Goal: Transaction & Acquisition: Subscribe to service/newsletter

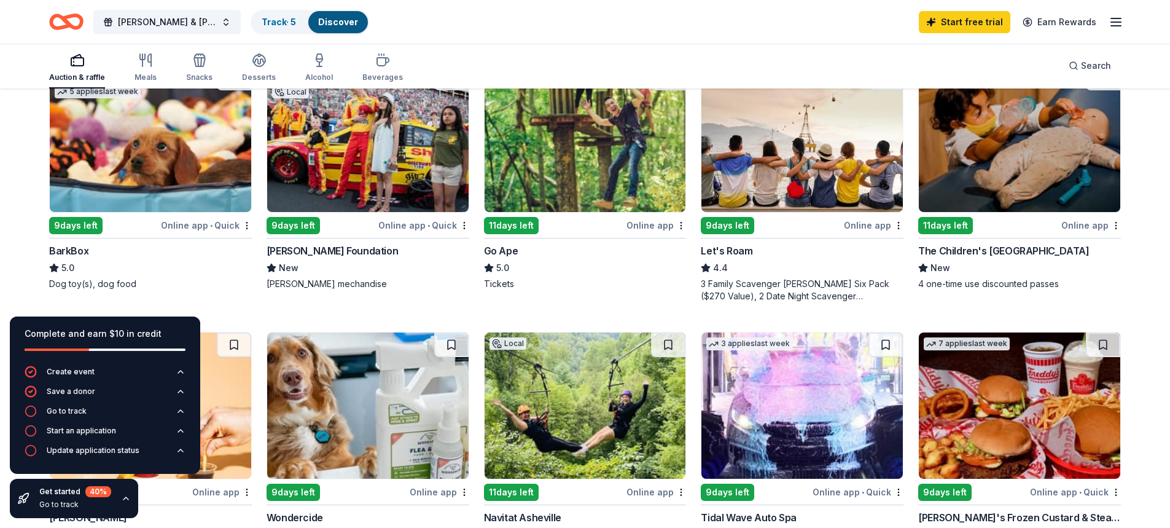
scroll to position [410, 0]
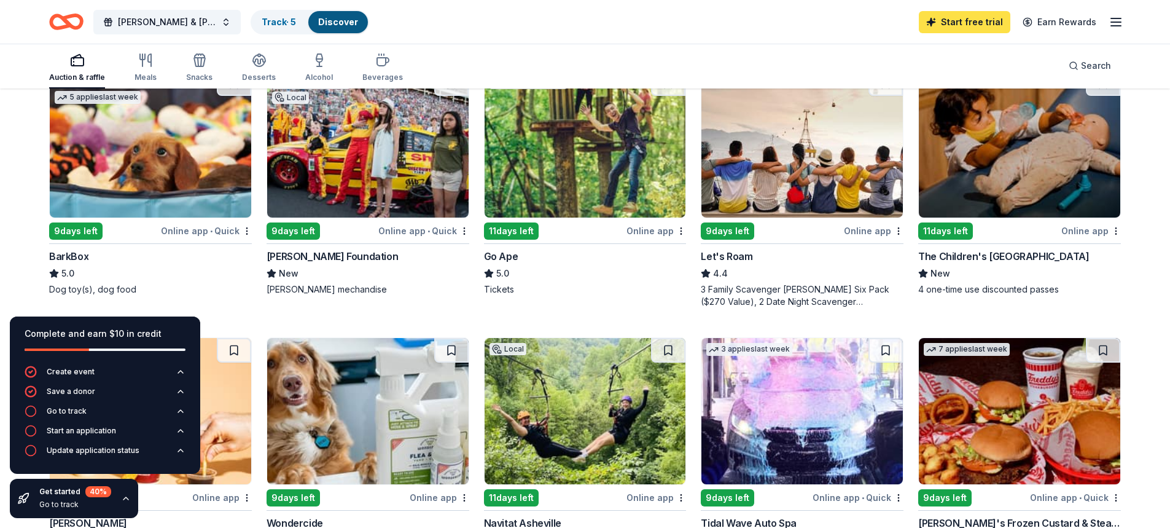
click at [957, 25] on link "Start free trial" at bounding box center [965, 22] width 92 height 22
click at [980, 23] on link "Start free trial" at bounding box center [965, 22] width 92 height 22
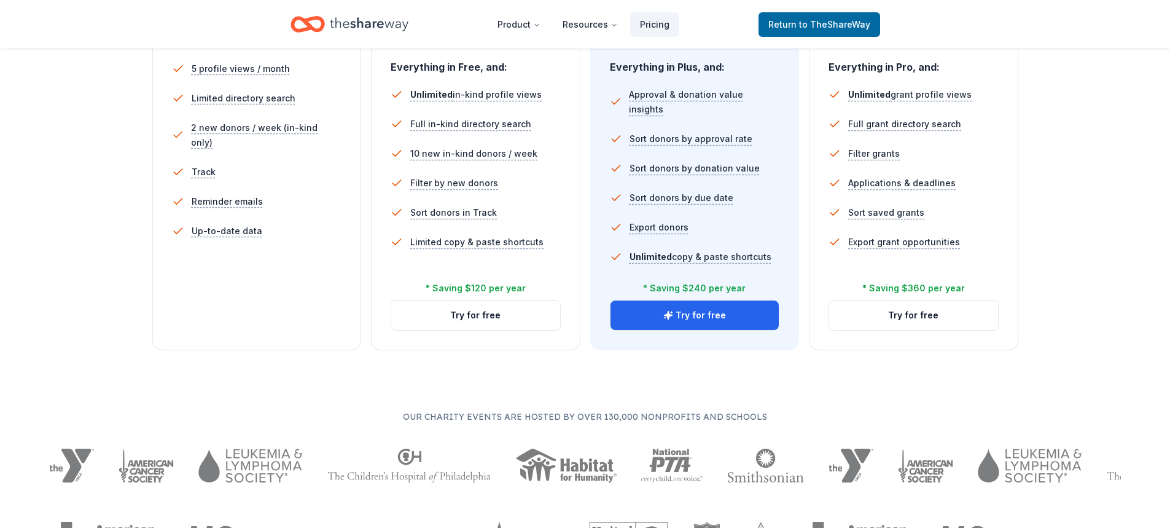
scroll to position [410, 0]
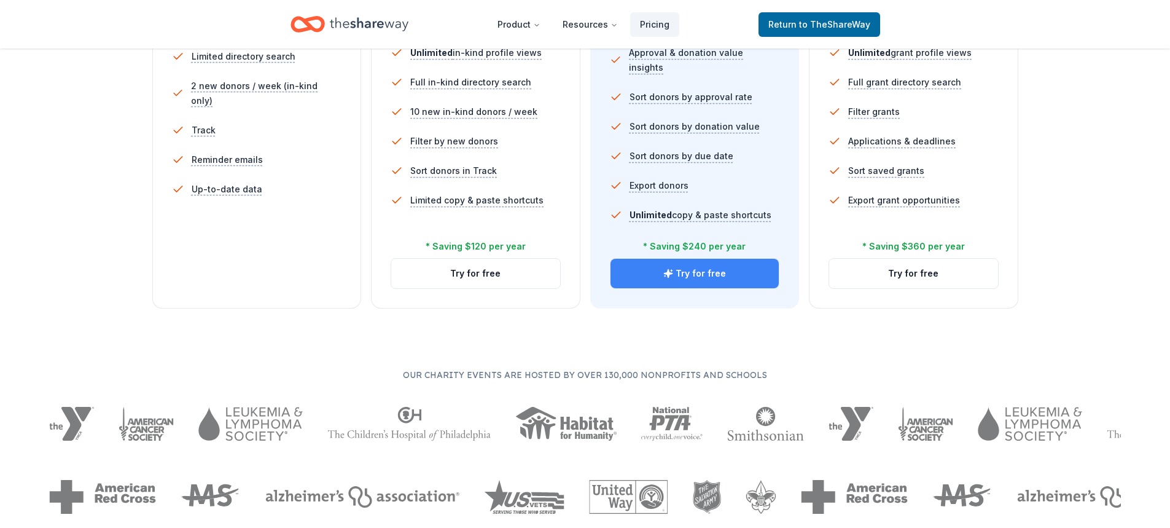
click at [740, 273] on button "Try for free" at bounding box center [695, 273] width 169 height 29
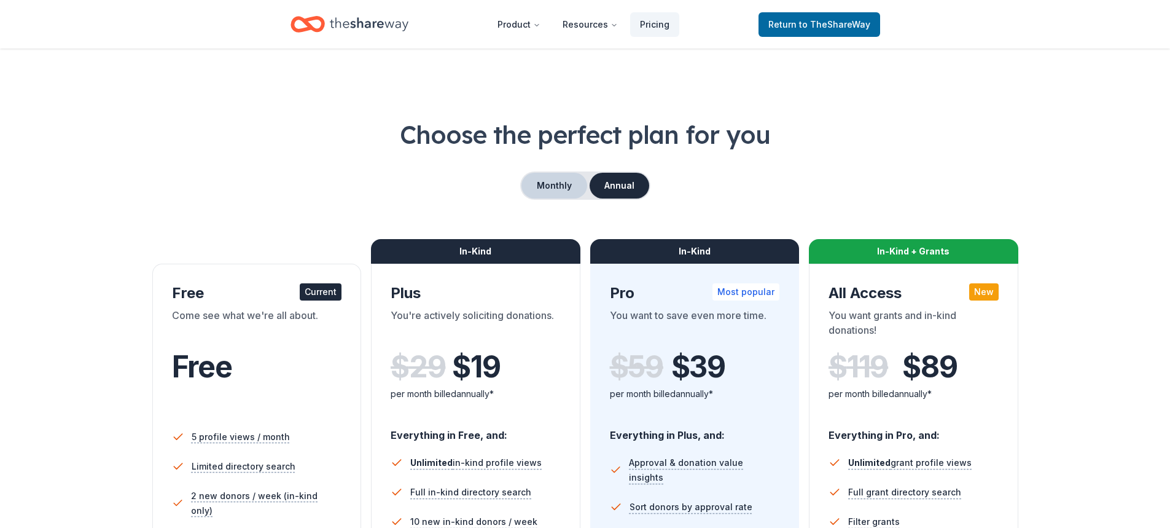
click at [561, 184] on button "Monthly" at bounding box center [555, 186] width 66 height 26
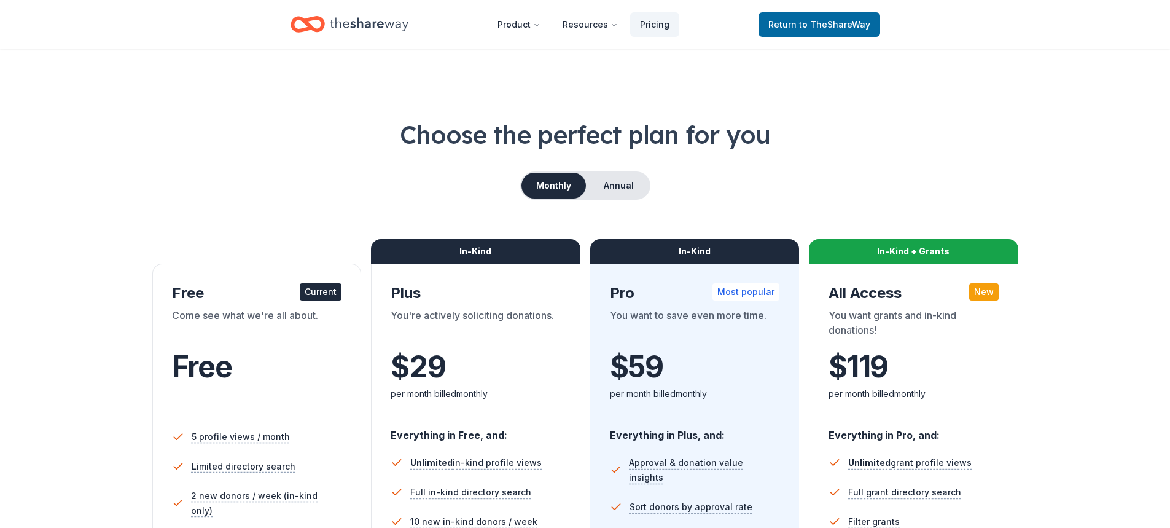
click at [390, 31] on icon "Home" at bounding box center [369, 24] width 79 height 25
click at [396, 24] on icon "Home" at bounding box center [369, 24] width 79 height 25
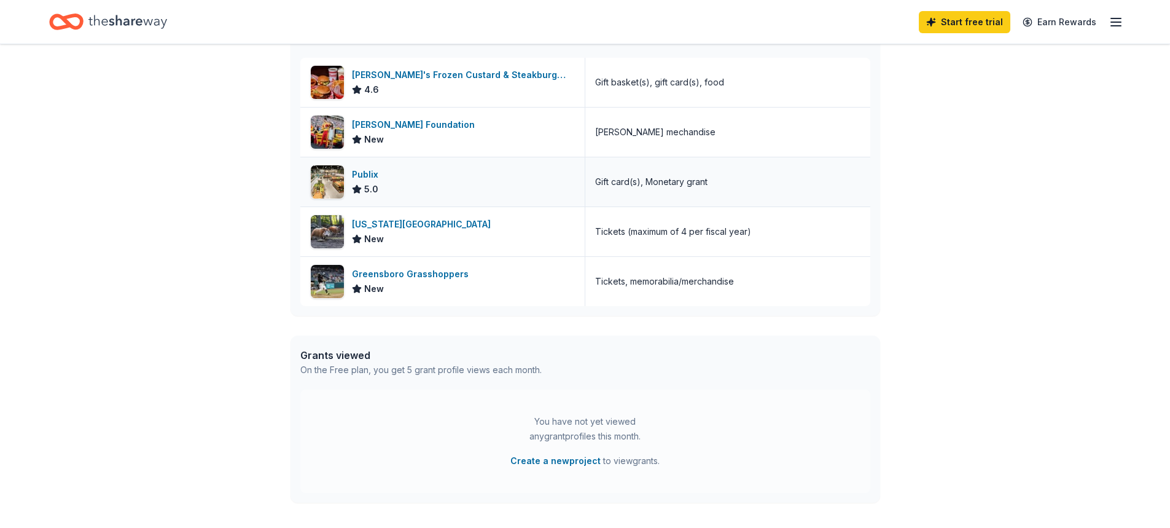
scroll to position [263, 0]
